Goal: Information Seeking & Learning: Learn about a topic

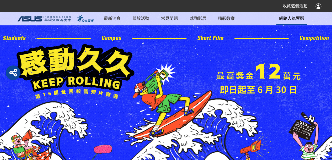
click at [289, 20] on span "網路人氣票選" at bounding box center [291, 18] width 25 height 6
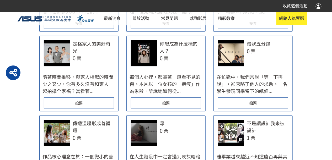
scroll to position [435, 0]
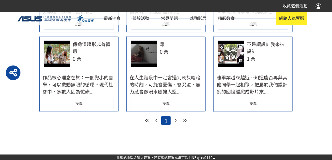
click at [186, 120] on icon at bounding box center [185, 121] width 4 height 4
click at [185, 120] on icon at bounding box center [185, 121] width 4 height 4
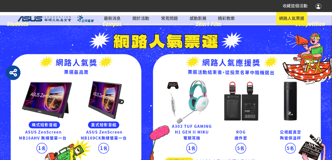
scroll to position [0, 0]
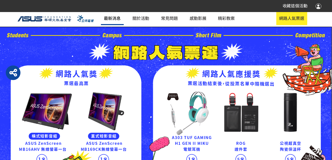
click at [108, 19] on link "最新消息" at bounding box center [112, 18] width 23 height 13
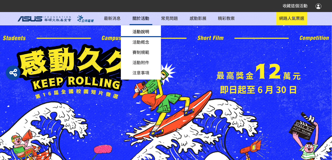
click at [141, 31] on link "活動說明" at bounding box center [141, 32] width 40 height 10
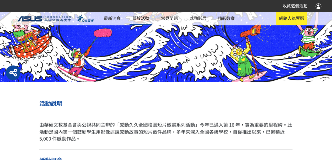
scroll to position [170, 0]
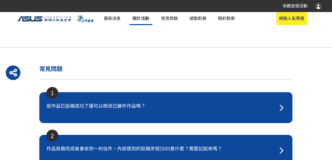
scroll to position [1152, 0]
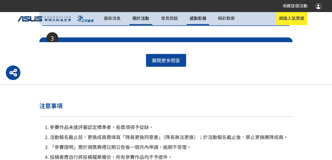
click at [200, 20] on link "感動影展" at bounding box center [198, 18] width 23 height 13
click at [110, 18] on link "最新消息" at bounding box center [112, 18] width 23 height 13
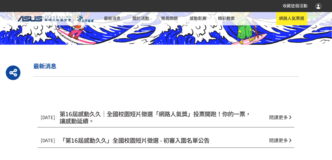
scroll to position [170, 0]
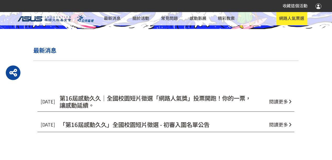
click at [116, 100] on span "第16屆感動久久｜全國校園短片徵選「網路人氣獎」投票開跑！你的一票，讓感動延續。" at bounding box center [155, 101] width 191 height 15
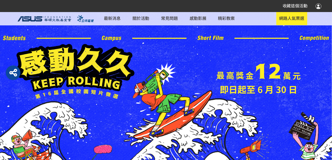
click at [331, 94] on div "即日起至 [DATE] 網路人氣票選" at bounding box center [166, 105] width 332 height 187
